Goal: Go to known website: Access a specific website the user already knows

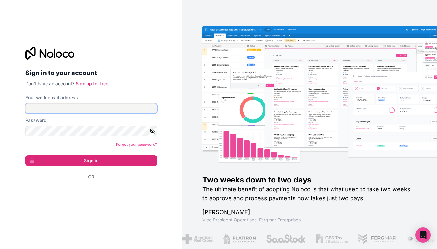
click at [84, 108] on input "Your work email address" at bounding box center [91, 108] width 132 height 10
type input "[EMAIL_ADDRESS][DOMAIN_NAME]"
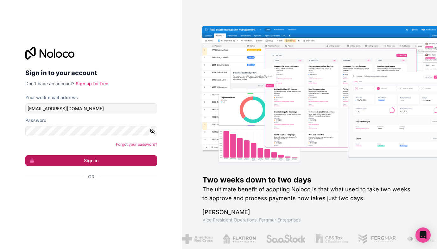
click at [86, 158] on button "Sign in" at bounding box center [91, 160] width 132 height 11
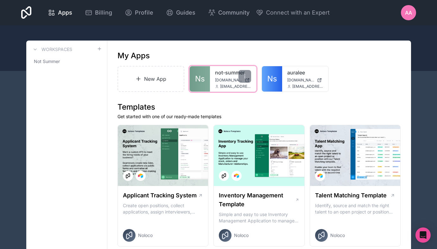
click at [213, 80] on div "not-summer [DOMAIN_NAME] [EMAIL_ADDRESS][DOMAIN_NAME]" at bounding box center [233, 78] width 46 height 25
click at [219, 73] on link "not-summer" at bounding box center [233, 73] width 36 height 8
